Goal: Ask a question

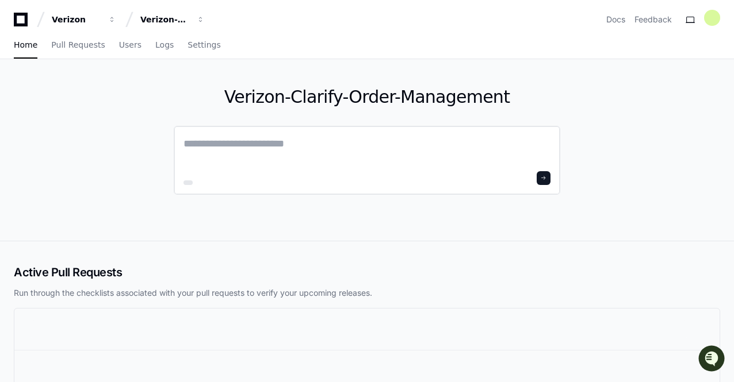
click at [246, 151] on textarea at bounding box center [366, 152] width 367 height 32
click at [119, 52] on link "Users" at bounding box center [130, 45] width 22 height 26
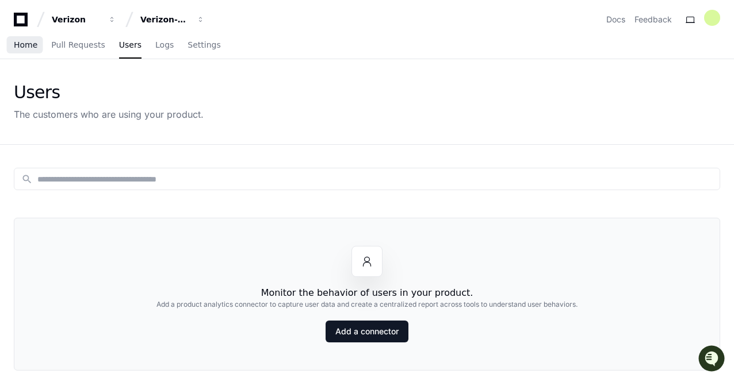
click at [23, 44] on span "Home" at bounding box center [26, 44] width 24 height 7
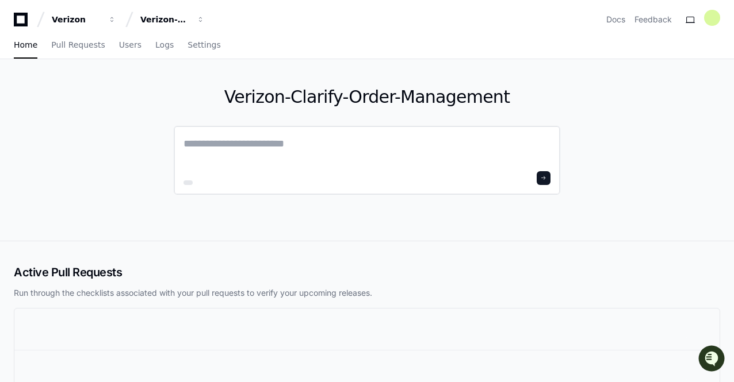
click at [286, 160] on textarea at bounding box center [366, 152] width 367 height 32
click at [302, 147] on textarea "*******" at bounding box center [366, 151] width 367 height 30
click at [275, 151] on textarea "*******" at bounding box center [366, 151] width 367 height 30
paste textarea "**********"
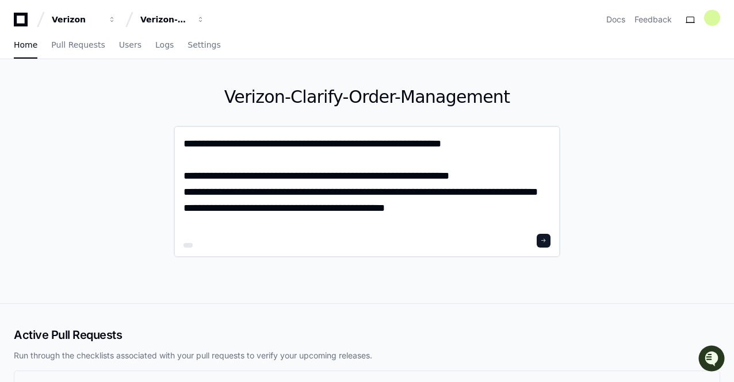
paste textarea "**********"
click at [301, 232] on div "**********" at bounding box center [367, 192] width 386 height 132
click at [457, 183] on textarea "**********" at bounding box center [366, 183] width 367 height 95
click at [461, 148] on textarea "**********" at bounding box center [366, 183] width 367 height 95
click at [515, 209] on textarea "**********" at bounding box center [366, 183] width 367 height 95
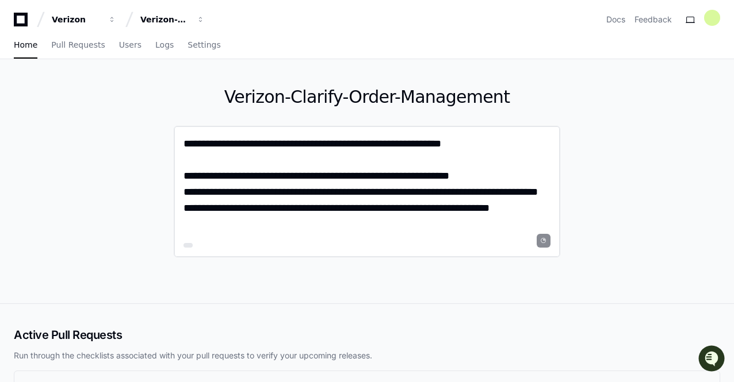
drag, startPoint x: 515, startPoint y: 209, endPoint x: 178, endPoint y: 149, distance: 341.7
click at [178, 149] on div "**********" at bounding box center [367, 192] width 386 height 132
click at [289, 197] on textarea "**********" at bounding box center [366, 183] width 367 height 95
click at [438, 189] on textarea "**********" at bounding box center [366, 183] width 367 height 95
type textarea "**********"
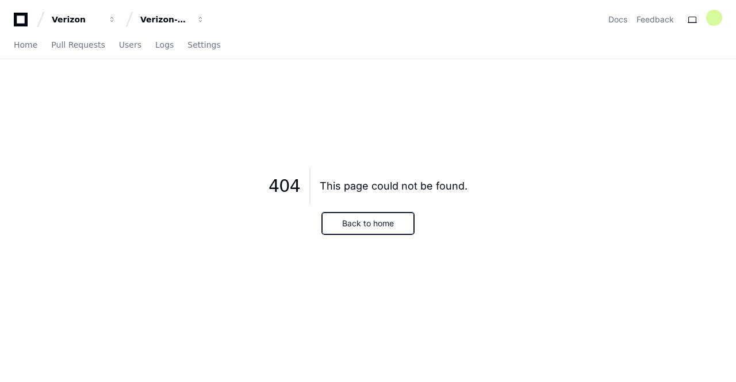
click at [341, 225] on button "Back to home" at bounding box center [368, 224] width 92 height 22
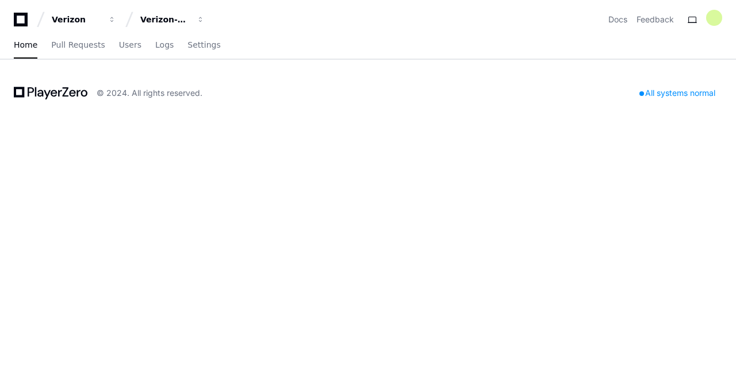
click at [314, 196] on div "Verizon Verizon-Clarify-Order-Management Docs Feedback Home Pull Requests Users…" at bounding box center [368, 191] width 736 height 382
click at [177, 164] on div "Verizon Verizon-Clarify-Order-Management Docs Feedback Home Pull Requests Users…" at bounding box center [368, 191] width 736 height 382
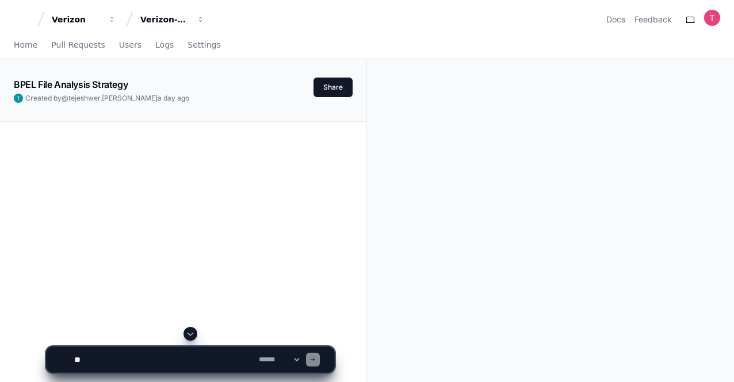
click at [220, 367] on textarea at bounding box center [164, 359] width 185 height 25
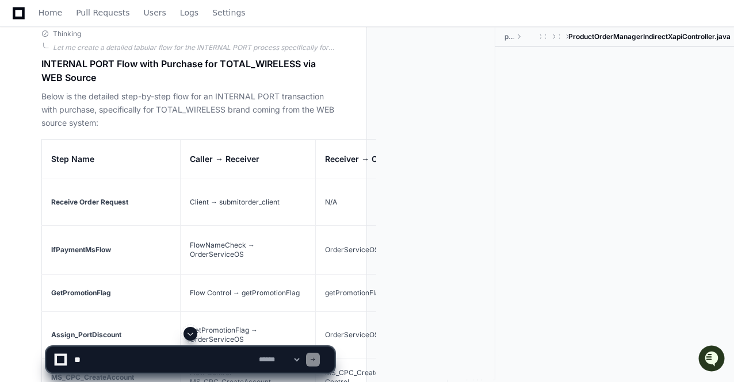
scroll to position [11015, 0]
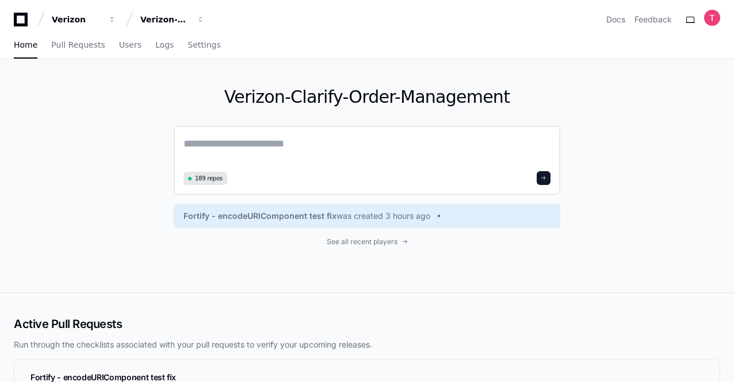
click at [312, 159] on textarea at bounding box center [366, 152] width 367 height 32
paste textarea "**********"
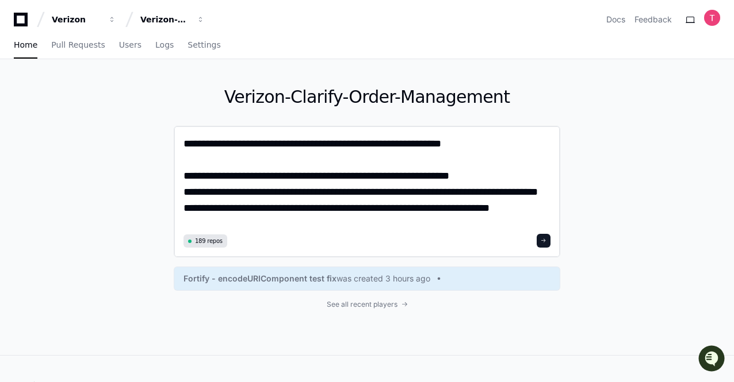
type textarea "**********"
click at [550, 242] on button at bounding box center [544, 241] width 14 height 14
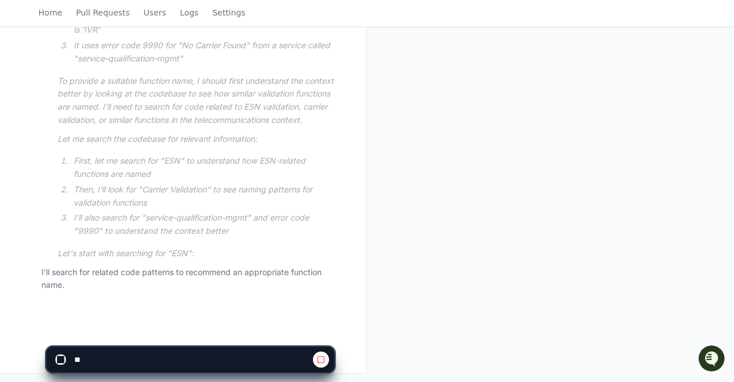
scroll to position [392, 0]
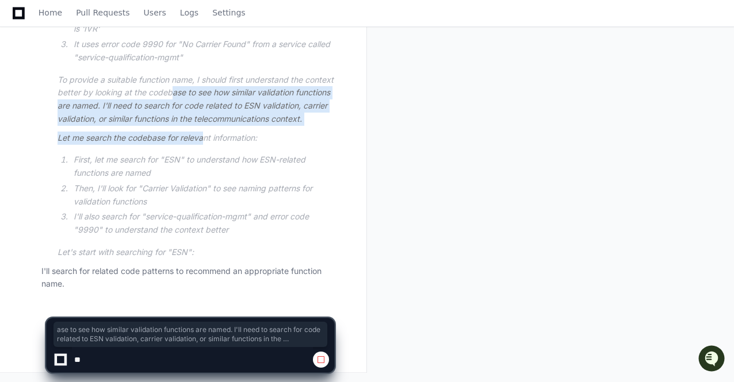
drag, startPoint x: 204, startPoint y: 74, endPoint x: 198, endPoint y: 168, distance: 94.5
click at [198, 168] on article "The user is asking for a function name similar to "Carrier Validation for Old E…" at bounding box center [196, 102] width 277 height 313
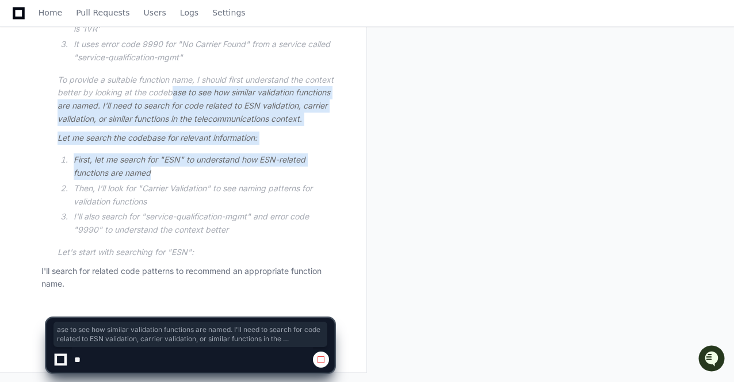
click at [198, 168] on li "First, let me search for "ESN" to understand how ESN-related functions are named" at bounding box center [202, 167] width 264 height 26
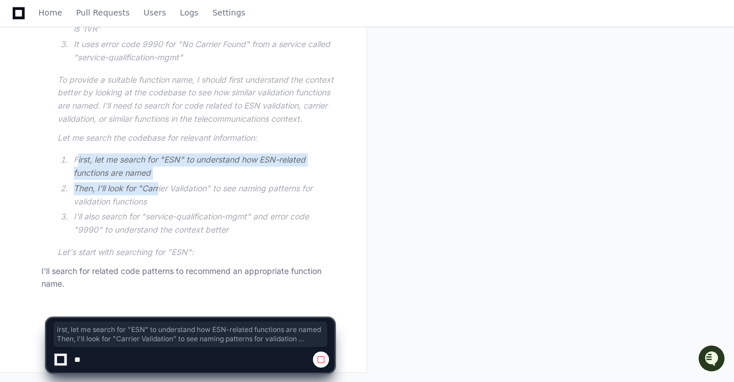
drag, startPoint x: 78, startPoint y: 165, endPoint x: 185, endPoint y: 222, distance: 120.7
click at [185, 222] on ol "First, let me search for "ESN" to understand how ESN-related functions are name…" at bounding box center [196, 195] width 277 height 83
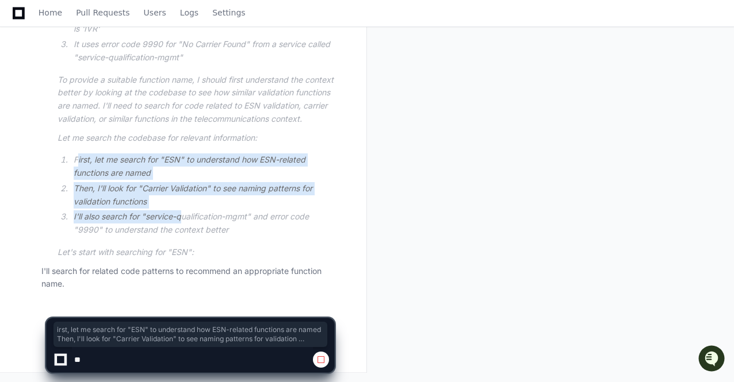
click at [185, 222] on li "I'll also search for "service-qualification-mgmt" and error code "9990" to unde…" at bounding box center [202, 223] width 264 height 26
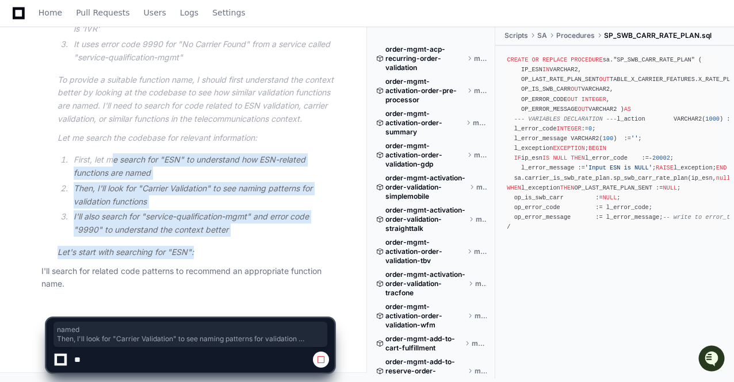
drag, startPoint x: 235, startPoint y: 242, endPoint x: 111, endPoint y: 160, distance: 148.7
click at [111, 160] on article "The user is asking for a function name similar to "Carrier Validation for Old E…" at bounding box center [196, 102] width 277 height 313
click at [111, 160] on li "First, let me search for "ESN" to understand how ESN-related functions are named" at bounding box center [202, 167] width 264 height 26
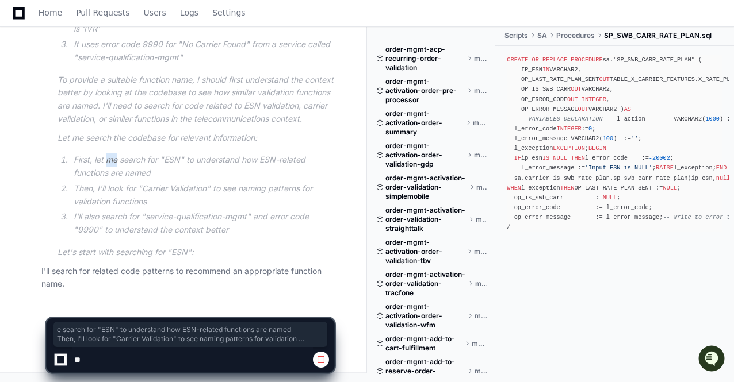
click at [111, 160] on li "First, let me search for "ESN" to understand how ESN-related functions are named" at bounding box center [202, 167] width 264 height 26
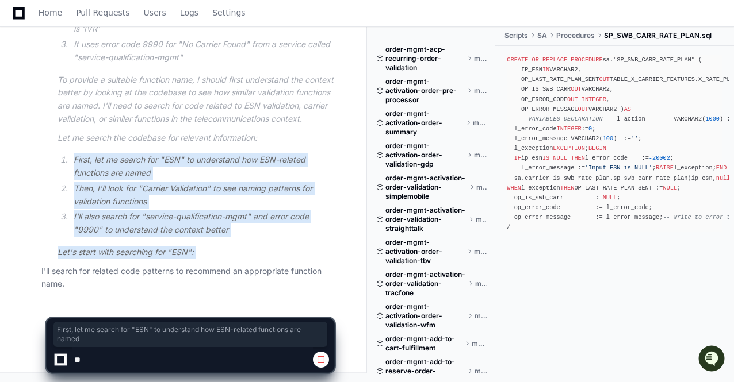
drag, startPoint x: 111, startPoint y: 160, endPoint x: 179, endPoint y: 265, distance: 124.7
click at [179, 265] on div "Thinking Researching ESN carrier validation The user is asking for a function n…" at bounding box center [187, 105] width 293 height 372
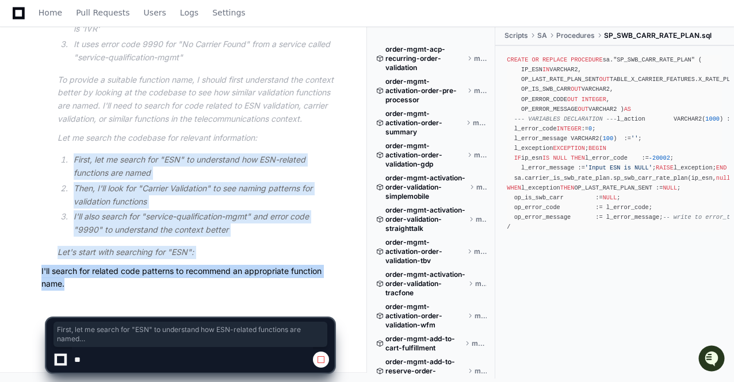
click at [179, 265] on p "I'll search for related code patterns to recommend an appropriate function name." at bounding box center [187, 278] width 293 height 26
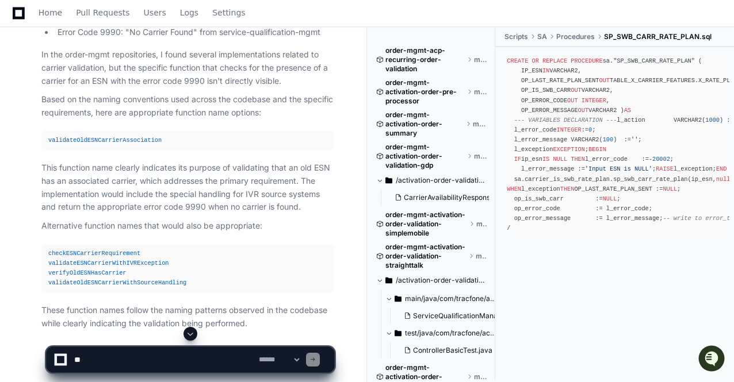
scroll to position [597, 0]
click at [107, 139] on span "validateOldESNCarrierAssociation" at bounding box center [104, 140] width 113 height 7
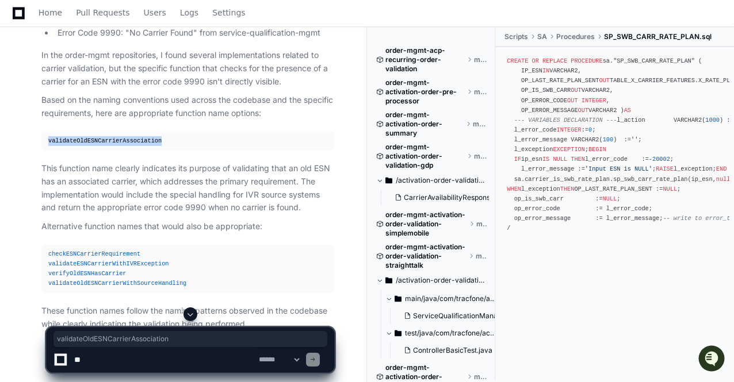
click at [107, 139] on span "validateOldESNCarrierAssociation" at bounding box center [104, 140] width 113 height 7
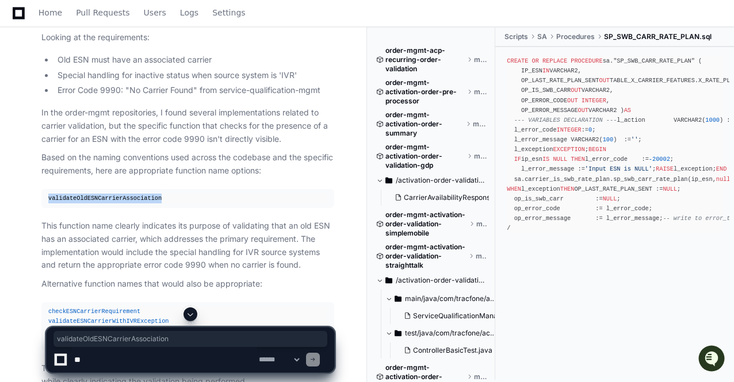
scroll to position [466, 0]
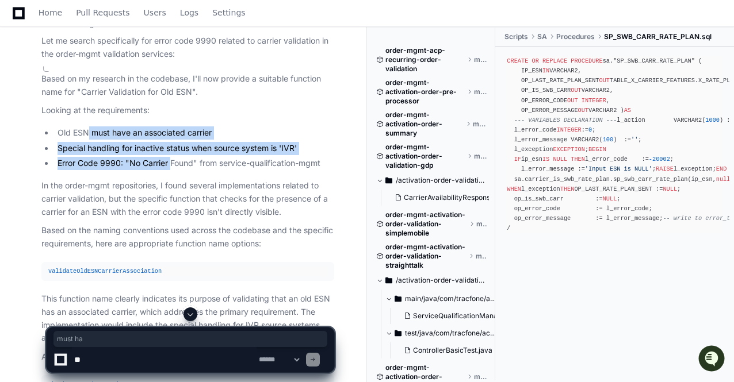
drag, startPoint x: 87, startPoint y: 133, endPoint x: 178, endPoint y: 180, distance: 102.9
click at [178, 180] on article "Based on my research in the codebase, I'll now provide a suitable function name…" at bounding box center [187, 266] width 293 height 389
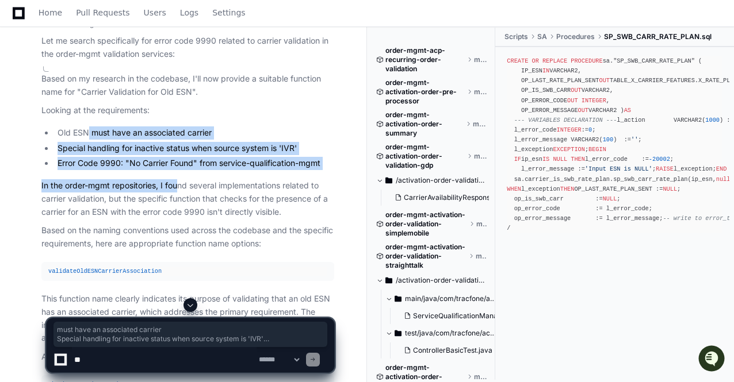
click at [178, 180] on p "In the order-mgmt repositories, I found several implementations related to carr…" at bounding box center [187, 198] width 293 height 39
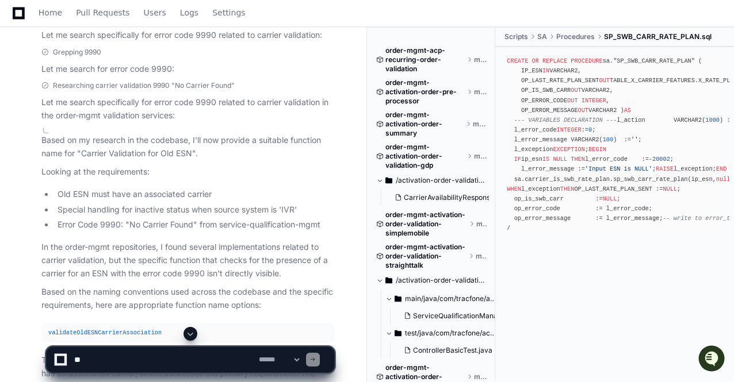
scroll to position [636, 0]
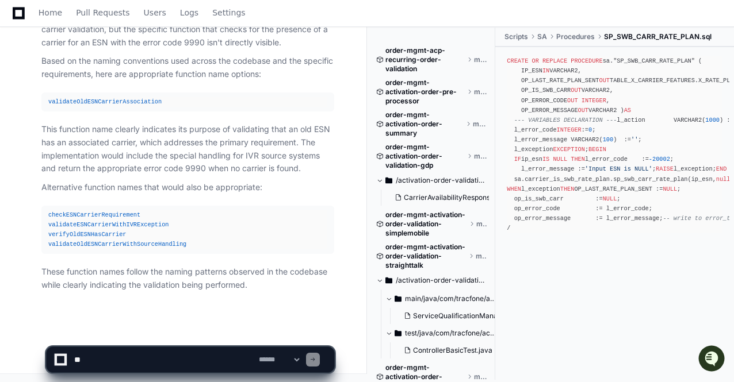
click at [135, 274] on p "These function names follow the naming patterns observed in the codebase while …" at bounding box center [187, 279] width 293 height 26
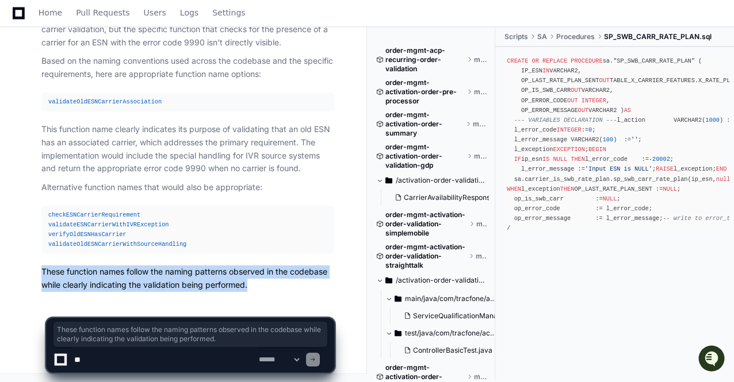
drag, startPoint x: 135, startPoint y: 274, endPoint x: 194, endPoint y: 298, distance: 64.5
click at [194, 298] on app-app-chat-input "**********" at bounding box center [190, 335] width 289 height 75
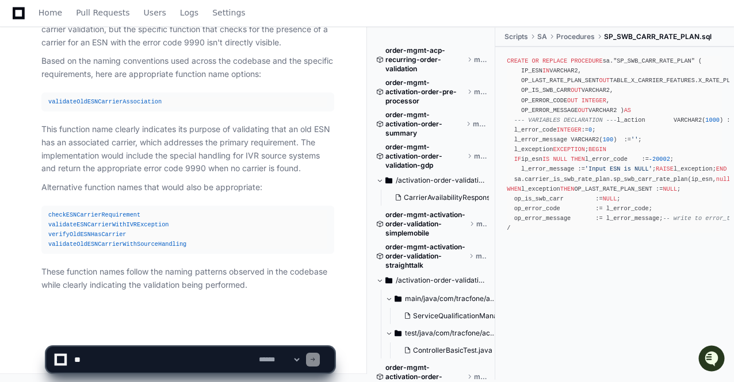
click at [112, 218] on div "checkESNCarrierRequirement validateESNCarrierWithIVRException verifyOldESNHasCa…" at bounding box center [187, 230] width 279 height 40
click at [106, 228] on div "checkESNCarrierRequirement validateESNCarrierWithIVRException verifyOldESNHasCa…" at bounding box center [187, 230] width 279 height 40
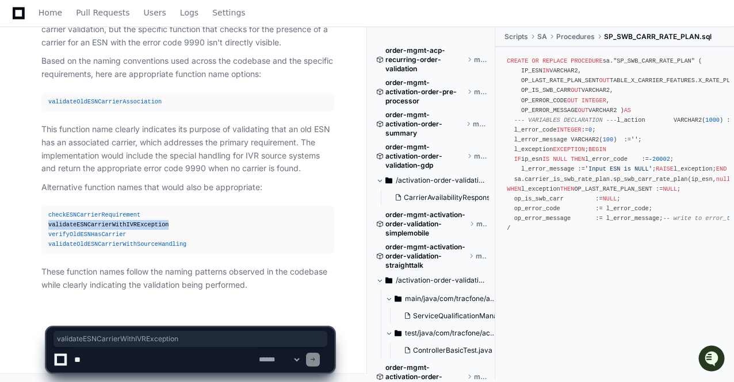
click at [106, 228] on div "checkESNCarrierRequirement validateESNCarrierWithIVRException verifyOldESNHasCa…" at bounding box center [187, 230] width 279 height 40
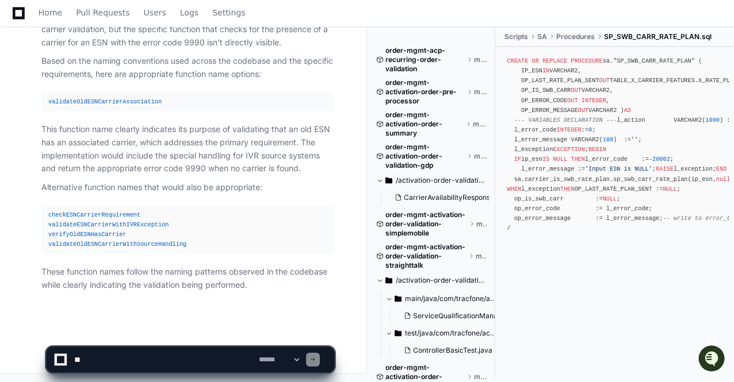
click at [130, 362] on textarea at bounding box center [164, 359] width 185 height 25
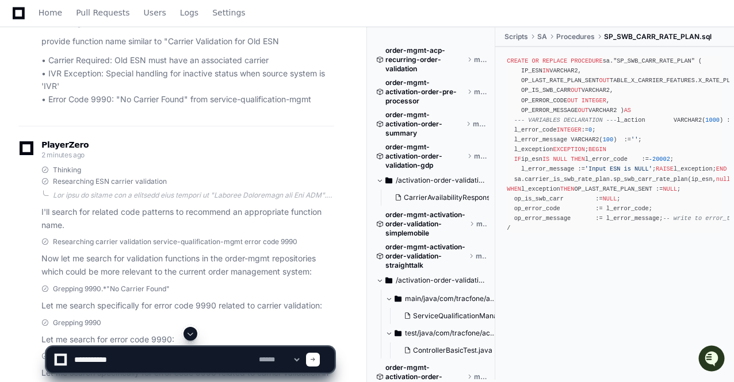
scroll to position [114, 0]
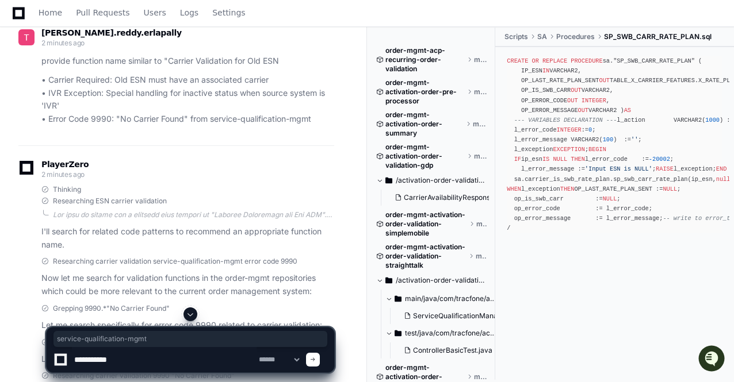
drag, startPoint x: 319, startPoint y: 121, endPoint x: 212, endPoint y: 120, distance: 106.4
click at [212, 120] on p "• Carrier Required: Old ESN must have an associated carrier • IVR Exception: Sp…" at bounding box center [187, 100] width 293 height 52
copy p "service-qualification-mgmt"
click at [133, 363] on textarea at bounding box center [164, 359] width 185 height 25
paste textarea "**********"
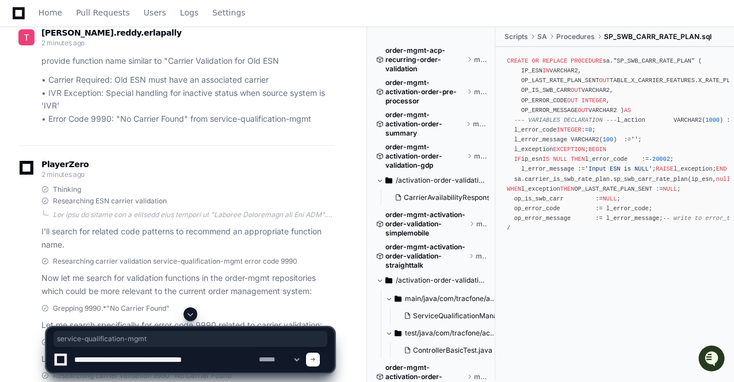
type textarea "**********"
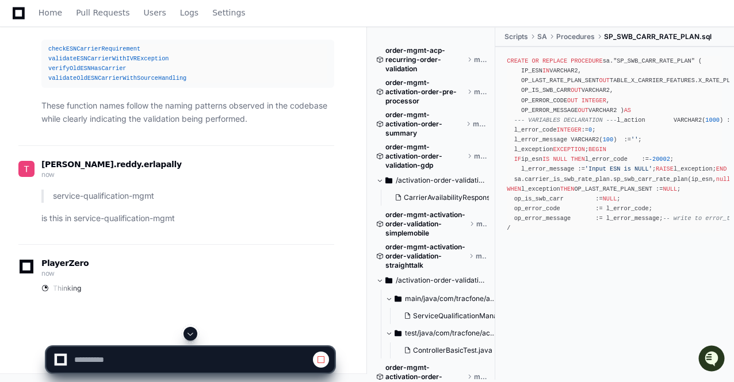
scroll to position [725, 0]
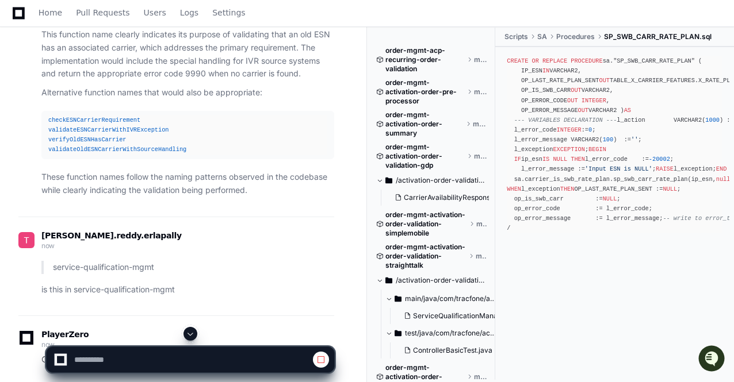
click at [102, 91] on p "Alternative function names that would also be appropriate:" at bounding box center [187, 92] width 293 height 13
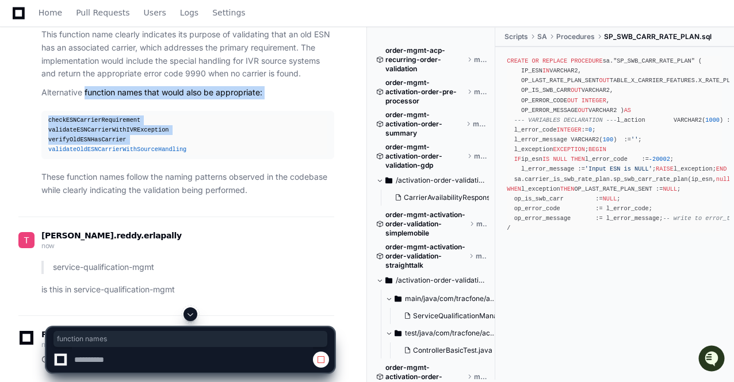
drag, startPoint x: 102, startPoint y: 91, endPoint x: 193, endPoint y: 139, distance: 102.1
click at [193, 139] on article "Based on my research in the codebase, I'll now provide a suitable function name…" at bounding box center [187, 2] width 293 height 389
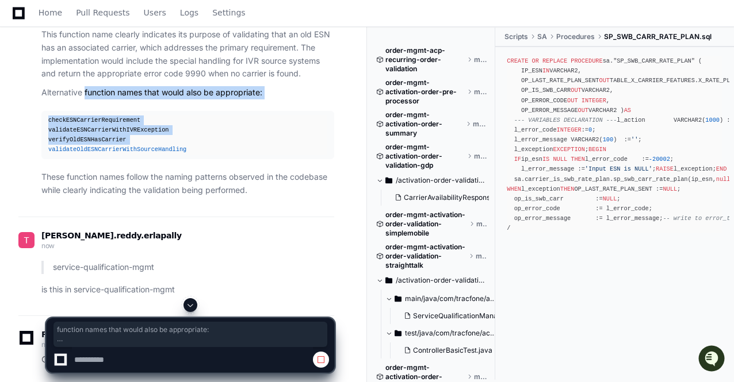
click at [193, 139] on div "checkESNCarrierRequirement validateESNCarrierWithIVRException verifyOldESNHasCa…" at bounding box center [187, 136] width 279 height 40
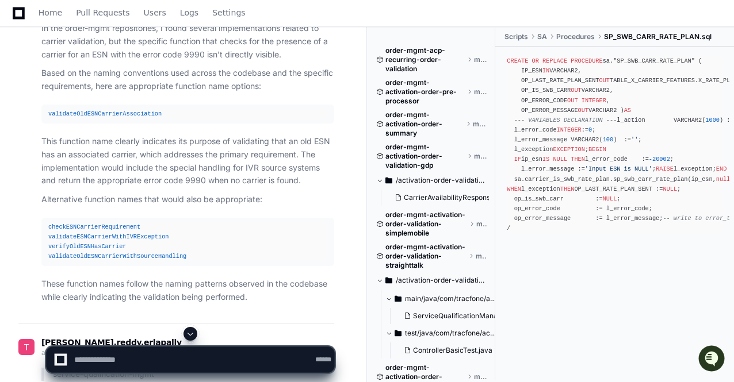
scroll to position [612, 0]
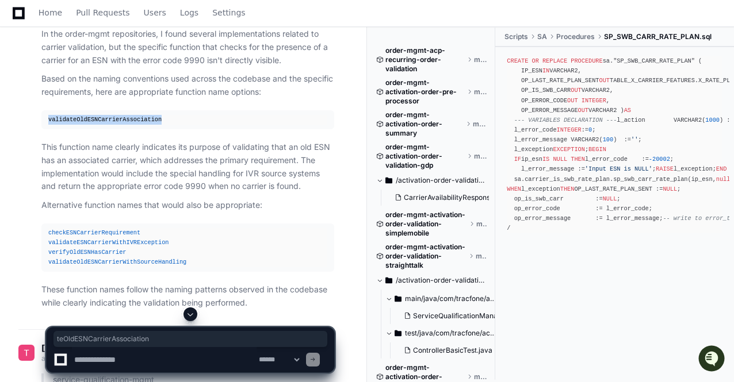
drag, startPoint x: 160, startPoint y: 121, endPoint x: 40, endPoint y: 117, distance: 119.7
click at [40, 117] on div "Based on my research in the codebase, I'll now provide a suitable function name…" at bounding box center [176, 115] width 316 height 389
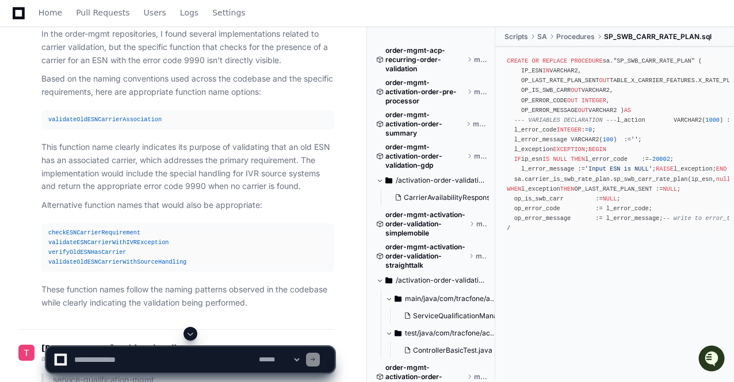
click at [144, 154] on p "This function name clearly indicates its purpose of validating that an old ESN …" at bounding box center [187, 167] width 293 height 52
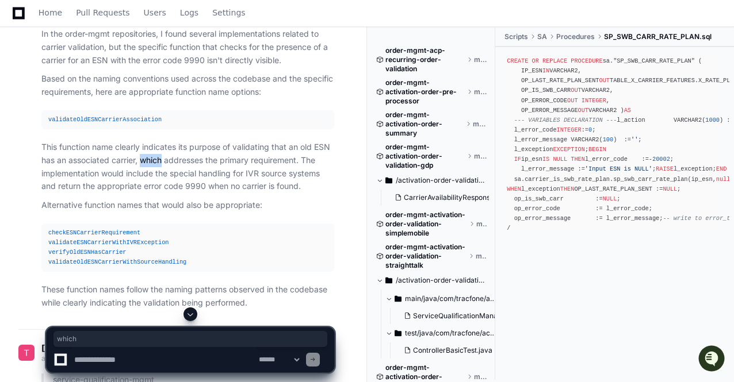
click at [144, 154] on p "This function name clearly indicates its purpose of validating that an old ESN …" at bounding box center [187, 167] width 293 height 52
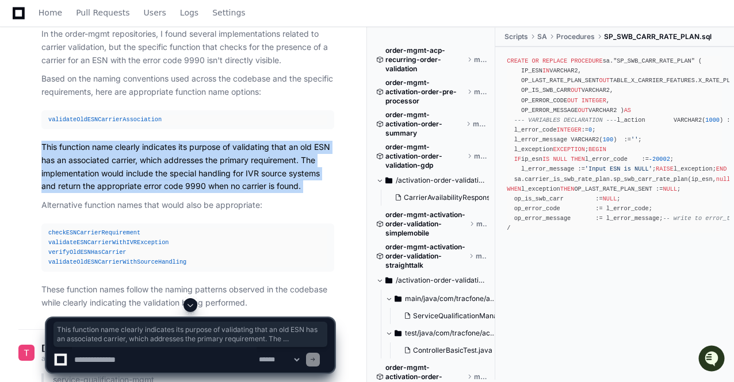
drag, startPoint x: 144, startPoint y: 154, endPoint x: 168, endPoint y: 213, distance: 64.5
click at [168, 213] on article "Based on my research in the codebase, I'll now provide a suitable function name…" at bounding box center [187, 115] width 293 height 389
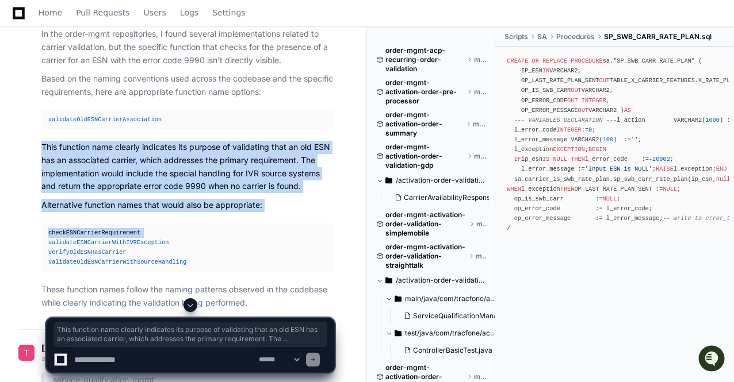
click at [168, 213] on article "Based on my research in the codebase, I'll now provide a suitable function name…" at bounding box center [187, 115] width 293 height 389
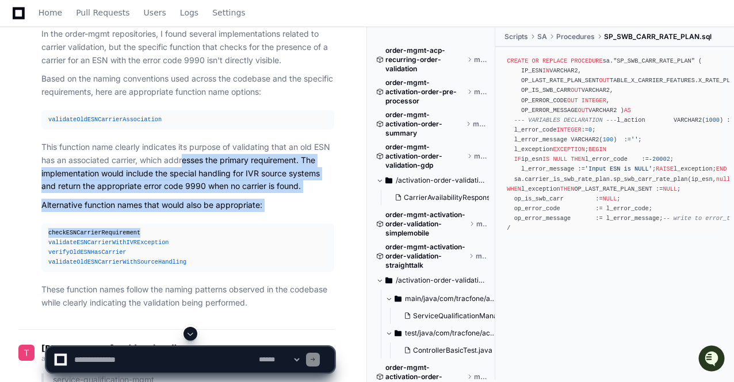
drag, startPoint x: 183, startPoint y: 157, endPoint x: 237, endPoint y: 241, distance: 99.9
click at [237, 241] on article "Based on my research in the codebase, I'll now provide a suitable function name…" at bounding box center [187, 115] width 293 height 389
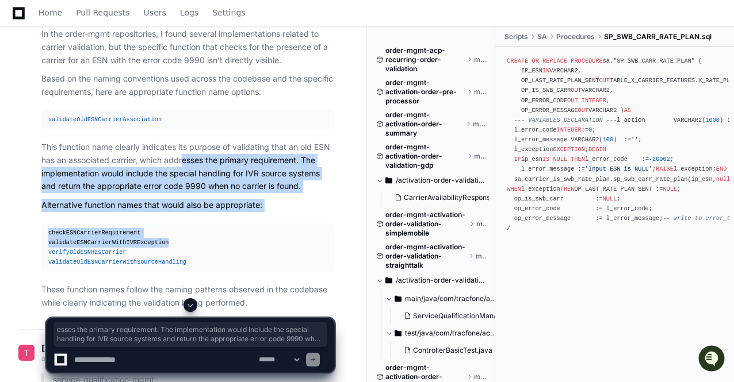
click at [237, 241] on div "checkESNCarrierRequirement validateESNCarrierWithIVRException verifyOldESNHasCa…" at bounding box center [187, 248] width 279 height 40
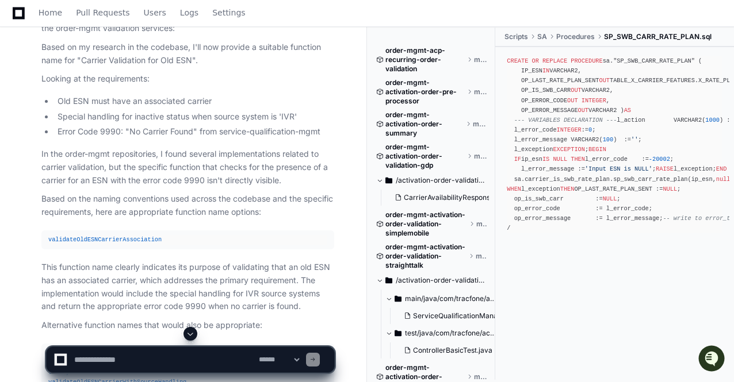
scroll to position [492, 0]
drag, startPoint x: 141, startPoint y: 154, endPoint x: 221, endPoint y: 193, distance: 89.3
click at [221, 193] on article "Based on my research in the codebase, I'll now provide a suitable function name…" at bounding box center [187, 235] width 293 height 389
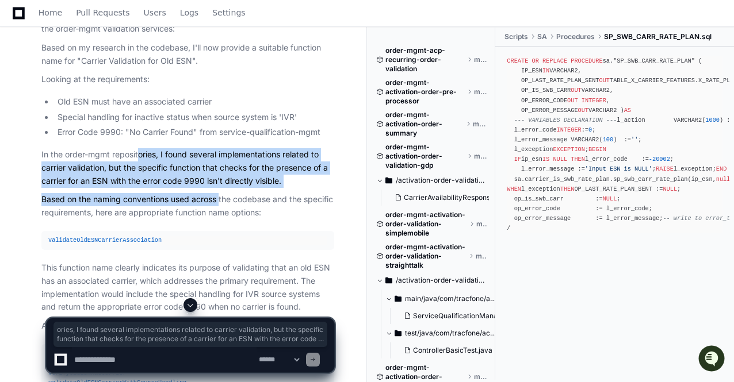
click at [221, 193] on p "Based on the naming conventions used across the codebase and the specific requi…" at bounding box center [187, 206] width 293 height 26
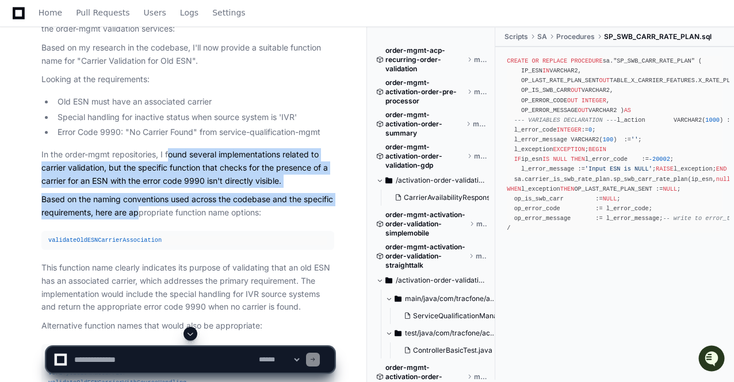
drag, startPoint x: 171, startPoint y: 149, endPoint x: 169, endPoint y: 221, distance: 72.5
click at [169, 221] on article "Based on my research in the codebase, I'll now provide a suitable function name…" at bounding box center [187, 235] width 293 height 389
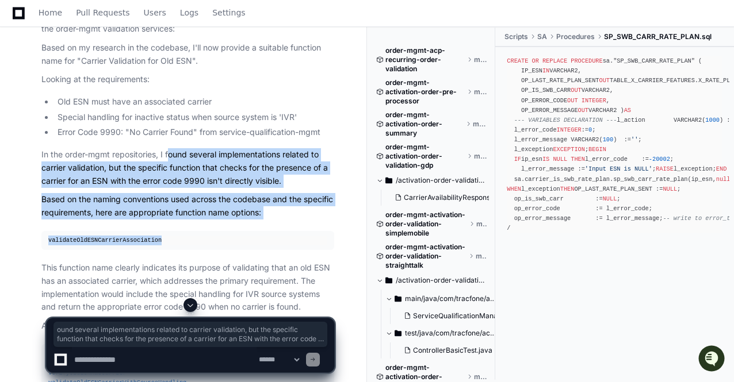
click at [169, 221] on article "Based on my research in the codebase, I'll now provide a suitable function name…" at bounding box center [187, 235] width 293 height 389
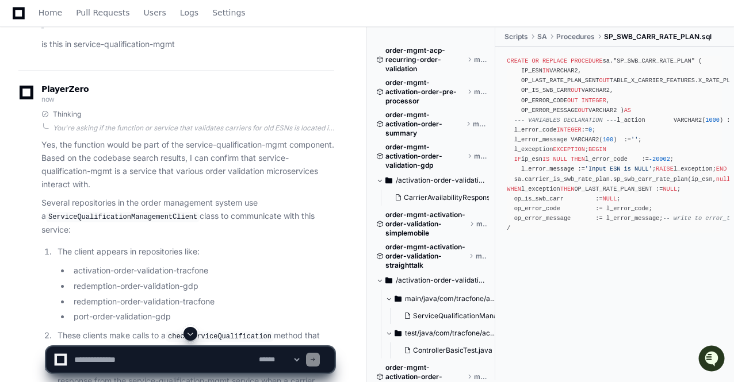
scroll to position [1140, 0]
